Goal: Task Accomplishment & Management: Manage account settings

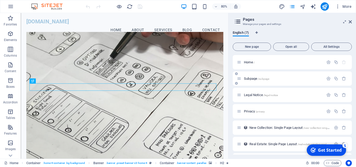
scroll to position [15, 0]
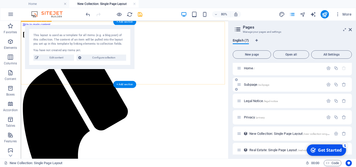
scroll to position [24, 0]
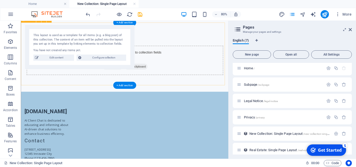
click at [87, 83] on div "Add elements and assign them to collection fields or Add elements Paste clipboa…" at bounding box center [150, 70] width 259 height 79
click at [211, 52] on div "Add elements and assign them to collection fields or Add elements Paste clipboa…" at bounding box center [151, 70] width 246 height 37
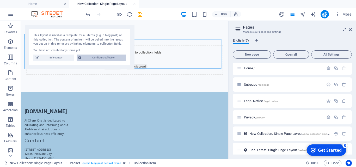
click at [95, 59] on span "Configure collection" at bounding box center [104, 58] width 42 height 6
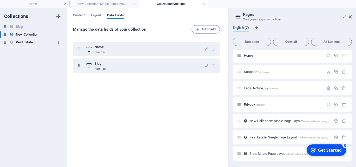
click at [43, 45] on div "Real Estate Real Estate" at bounding box center [30, 42] width 61 height 6
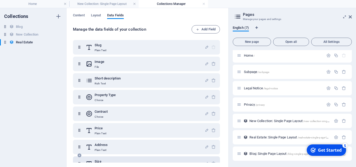
scroll to position [0, 0]
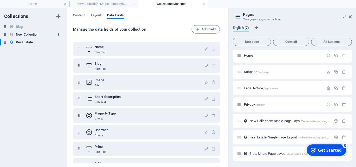
click at [38, 35] on h6 "New Collection" at bounding box center [27, 35] width 22 height 6
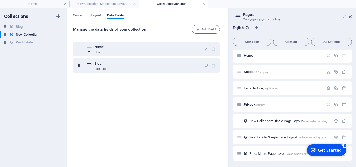
click at [34, 30] on div "Blog Blog New Collection New Collection Real Estate Real Estate" at bounding box center [30, 35] width 61 height 22
click at [23, 27] on div "Blog Blog" at bounding box center [30, 27] width 61 height 6
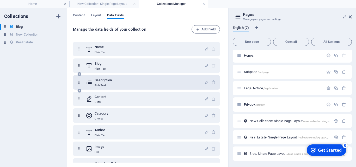
scroll to position [29, 0]
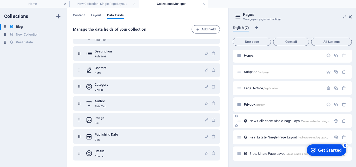
click at [277, 122] on span "New Collection: Single Page Layout /new-collection-single-page-layout" at bounding box center [296, 121] width 94 height 4
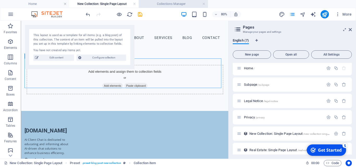
click at [188, 6] on h4 "Collections Manager" at bounding box center [173, 4] width 69 height 6
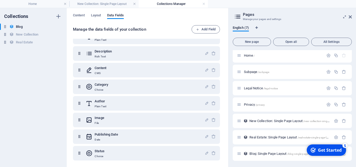
scroll to position [29, 0]
click at [202, 3] on link at bounding box center [203, 4] width 3 height 5
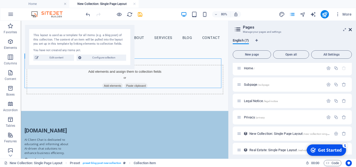
click at [351, 31] on icon at bounding box center [349, 30] width 3 height 4
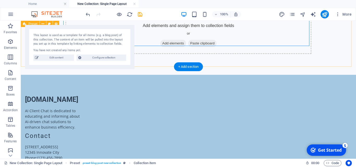
scroll to position [0, 0]
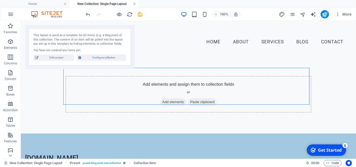
click at [134, 3] on link at bounding box center [134, 4] width 3 height 5
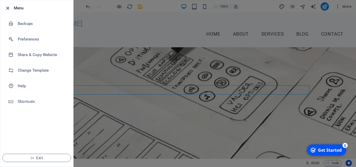
click at [7, 8] on icon "button" at bounding box center [8, 8] width 6 height 6
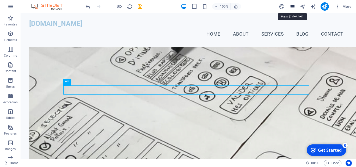
click at [292, 7] on icon "pages" at bounding box center [292, 7] width 6 height 6
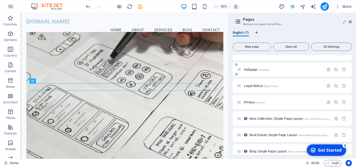
scroll to position [15, 0]
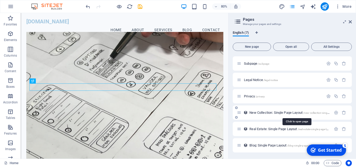
click at [280, 114] on span "New Collection: Single Page Layout /new-collection-single-page-layout" at bounding box center [296, 113] width 94 height 4
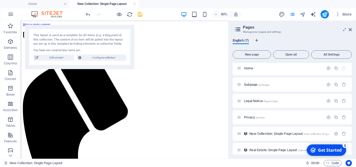
scroll to position [0, 0]
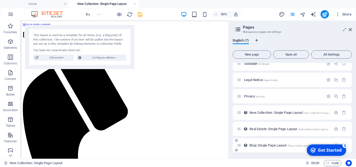
click at [270, 145] on span "Blog: Single Page Layout /blog-single-page-layout" at bounding box center [282, 146] width 67 height 4
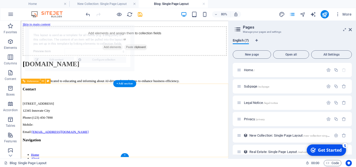
select select "68aa487cd489e26e36048cc8"
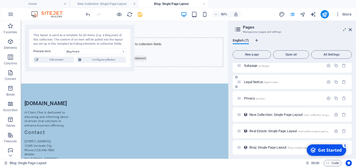
scroll to position [23, 0]
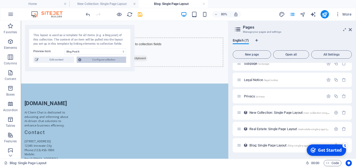
click at [104, 59] on span "Configure collection" at bounding box center [104, 60] width 42 height 6
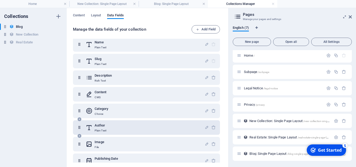
scroll to position [0, 0]
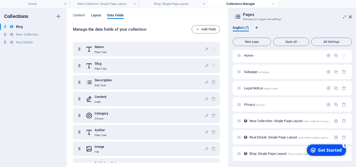
click at [97, 17] on span "Layout" at bounding box center [96, 15] width 10 height 7
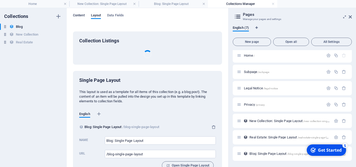
click at [76, 16] on span "Content" at bounding box center [79, 15] width 12 height 7
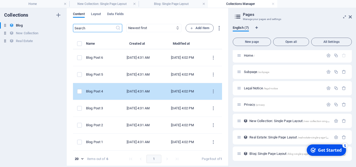
scroll to position [2, 0]
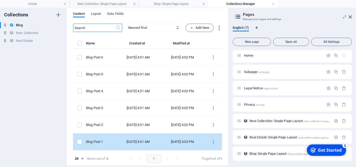
click at [137, 137] on td "[DATE] 4:31 AM" at bounding box center [138, 142] width 44 height 17
select select "Category 1"
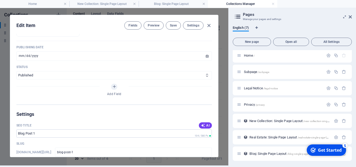
scroll to position [258, 0]
click at [168, 79] on select "Published Draft" at bounding box center [113, 75] width 195 height 8
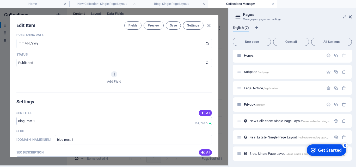
scroll to position [281, 0]
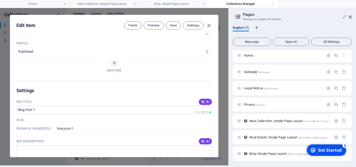
click at [112, 74] on div "Add Field" at bounding box center [113, 67] width 195 height 15
click at [112, 65] on icon "Add Field" at bounding box center [114, 63] width 4 height 4
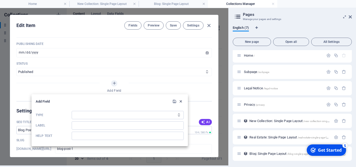
click at [181, 103] on icon "button" at bounding box center [180, 101] width 4 height 4
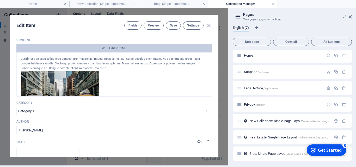
scroll to position [0, 0]
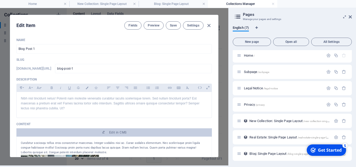
click at [130, 30] on div "Edit Item Fields Preview Save Settings" at bounding box center [114, 24] width 208 height 19
click at [130, 29] on button "Fields" at bounding box center [132, 25] width 17 height 8
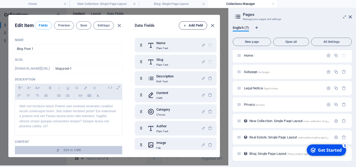
click at [184, 24] on span "Add Field" at bounding box center [193, 25] width 20 height 6
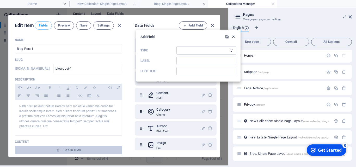
click at [234, 38] on icon "button" at bounding box center [233, 37] width 4 height 4
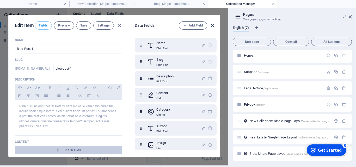
click at [209, 27] on icon "button" at bounding box center [212, 26] width 6 height 6
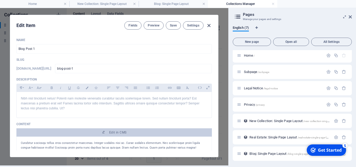
click at [206, 27] on icon "button" at bounding box center [209, 26] width 6 height 6
type input "[DATE]"
type input "blog-post-1"
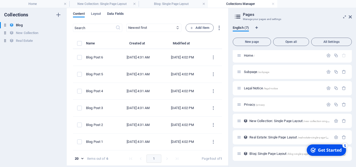
click at [124, 15] on span "Data Fields" at bounding box center [115, 14] width 17 height 7
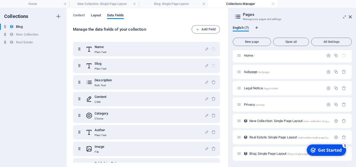
click at [99, 14] on span "Layout" at bounding box center [96, 15] width 10 height 7
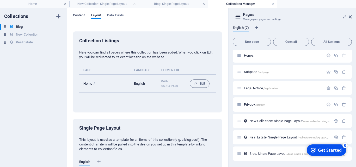
click at [81, 17] on span "Content" at bounding box center [79, 15] width 12 height 7
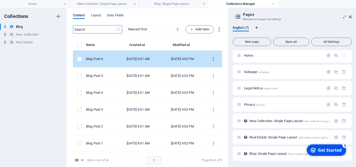
click at [209, 62] on button "items list" at bounding box center [213, 59] width 9 height 8
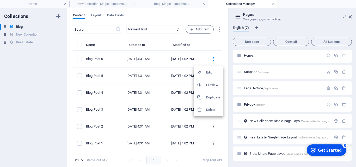
click at [208, 110] on h6 "Delete" at bounding box center [213, 110] width 14 height 6
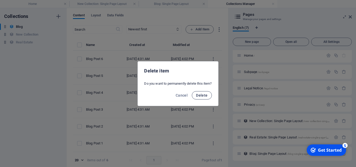
click at [203, 93] on span "Delete" at bounding box center [201, 95] width 11 height 4
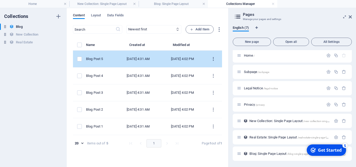
click at [213, 57] on icon "items list" at bounding box center [213, 59] width 5 height 5
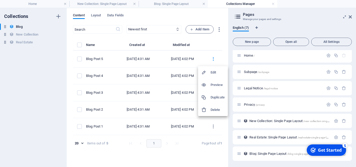
click at [214, 108] on h6 "Delete" at bounding box center [217, 110] width 14 height 6
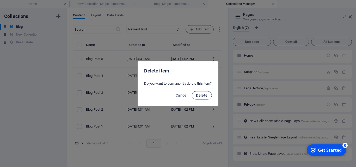
click at [202, 95] on span "Delete" at bounding box center [201, 95] width 11 height 4
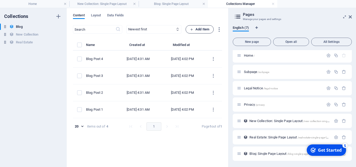
click at [196, 33] on span "Add Item" at bounding box center [199, 29] width 19 height 6
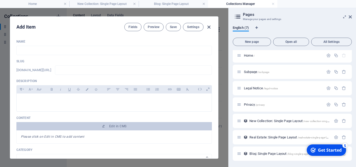
click at [207, 28] on icon "button" at bounding box center [209, 27] width 6 height 6
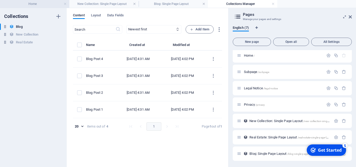
click at [52, 5] on h4 "Home" at bounding box center [34, 4] width 69 height 6
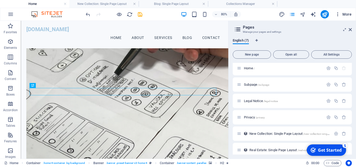
click at [347, 13] on span "More" at bounding box center [343, 14] width 16 height 5
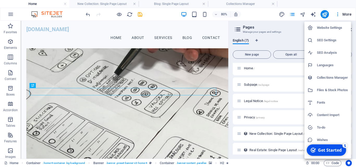
click at [336, 30] on h6 "Website Settings" at bounding box center [332, 28] width 31 height 6
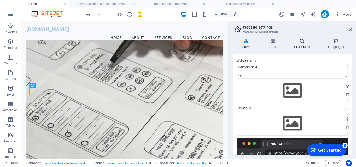
click at [305, 42] on icon at bounding box center [302, 41] width 32 height 5
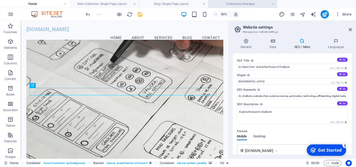
click at [235, 4] on h4 "Collections Manager" at bounding box center [242, 4] width 69 height 6
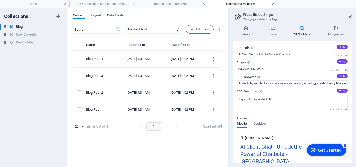
click at [274, 4] on link at bounding box center [272, 4] width 3 height 5
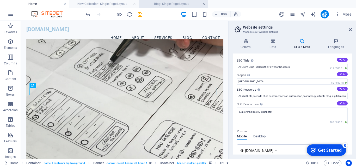
click at [204, 4] on link at bounding box center [203, 4] width 3 height 5
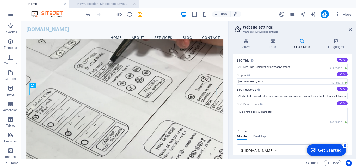
click at [135, 4] on link at bounding box center [134, 4] width 3 height 5
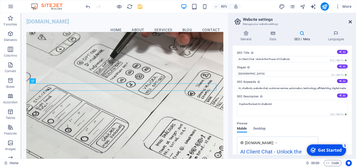
click at [349, 23] on icon at bounding box center [349, 22] width 3 height 4
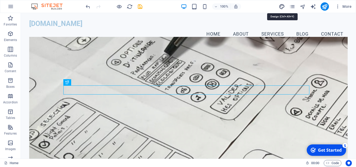
select select "px"
select select "200"
select select "px"
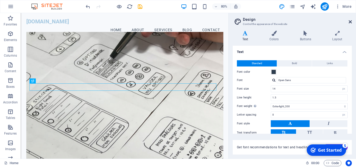
drag, startPoint x: 350, startPoint y: 23, endPoint x: 325, endPoint y: 8, distance: 28.5
click at [350, 23] on icon at bounding box center [349, 22] width 3 height 4
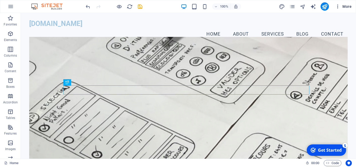
click at [338, 7] on icon "button" at bounding box center [337, 6] width 5 height 5
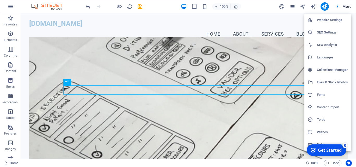
click at [333, 67] on h6 "Collections Manager" at bounding box center [332, 70] width 31 height 6
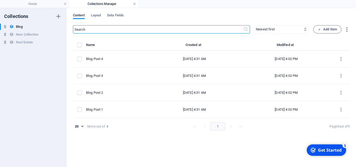
click at [133, 3] on link at bounding box center [134, 4] width 3 height 5
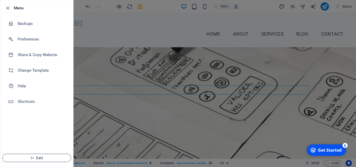
click at [31, 156] on button "Exit" at bounding box center [36, 158] width 69 height 8
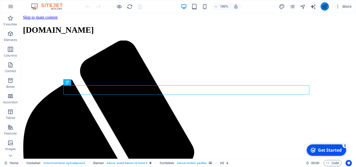
click at [324, 10] on button "publish" at bounding box center [324, 6] width 8 height 8
